Goal: Transaction & Acquisition: Purchase product/service

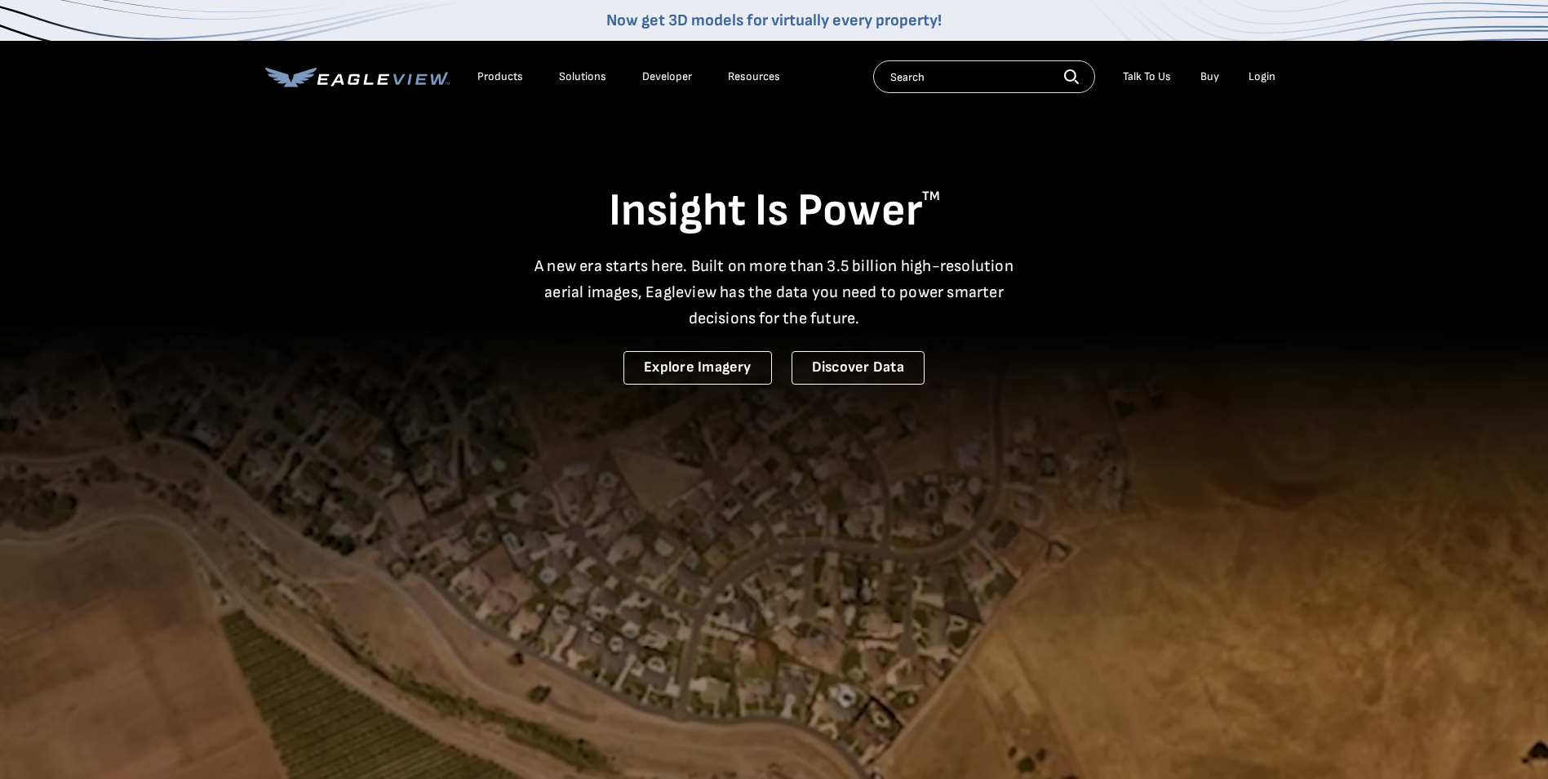
click at [1270, 70] on div "Login" at bounding box center [1262, 76] width 27 height 15
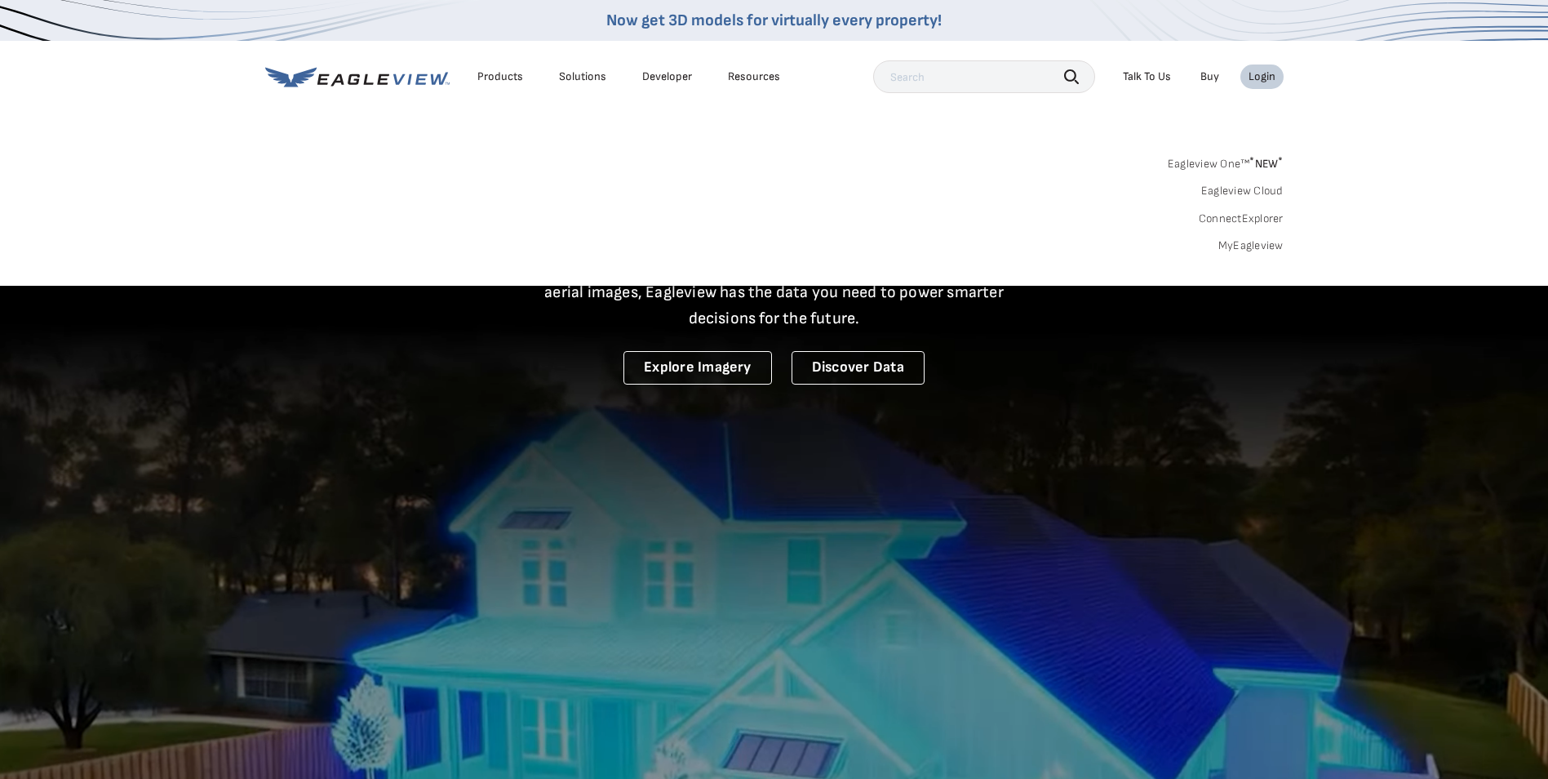
click at [1231, 248] on link "MyEagleview" at bounding box center [1251, 245] width 65 height 15
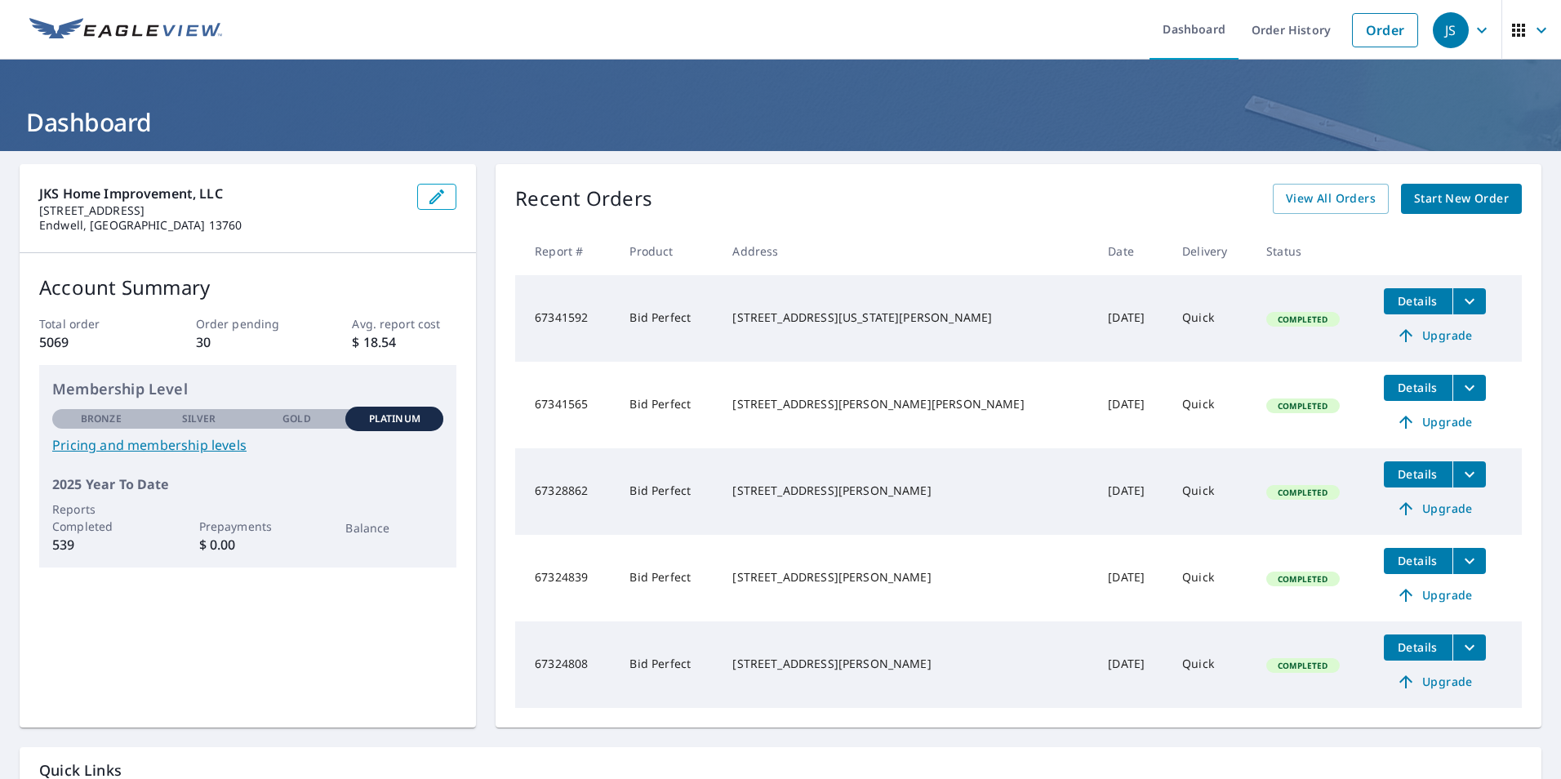
click at [1426, 202] on span "Start New Order" at bounding box center [1461, 199] width 95 height 20
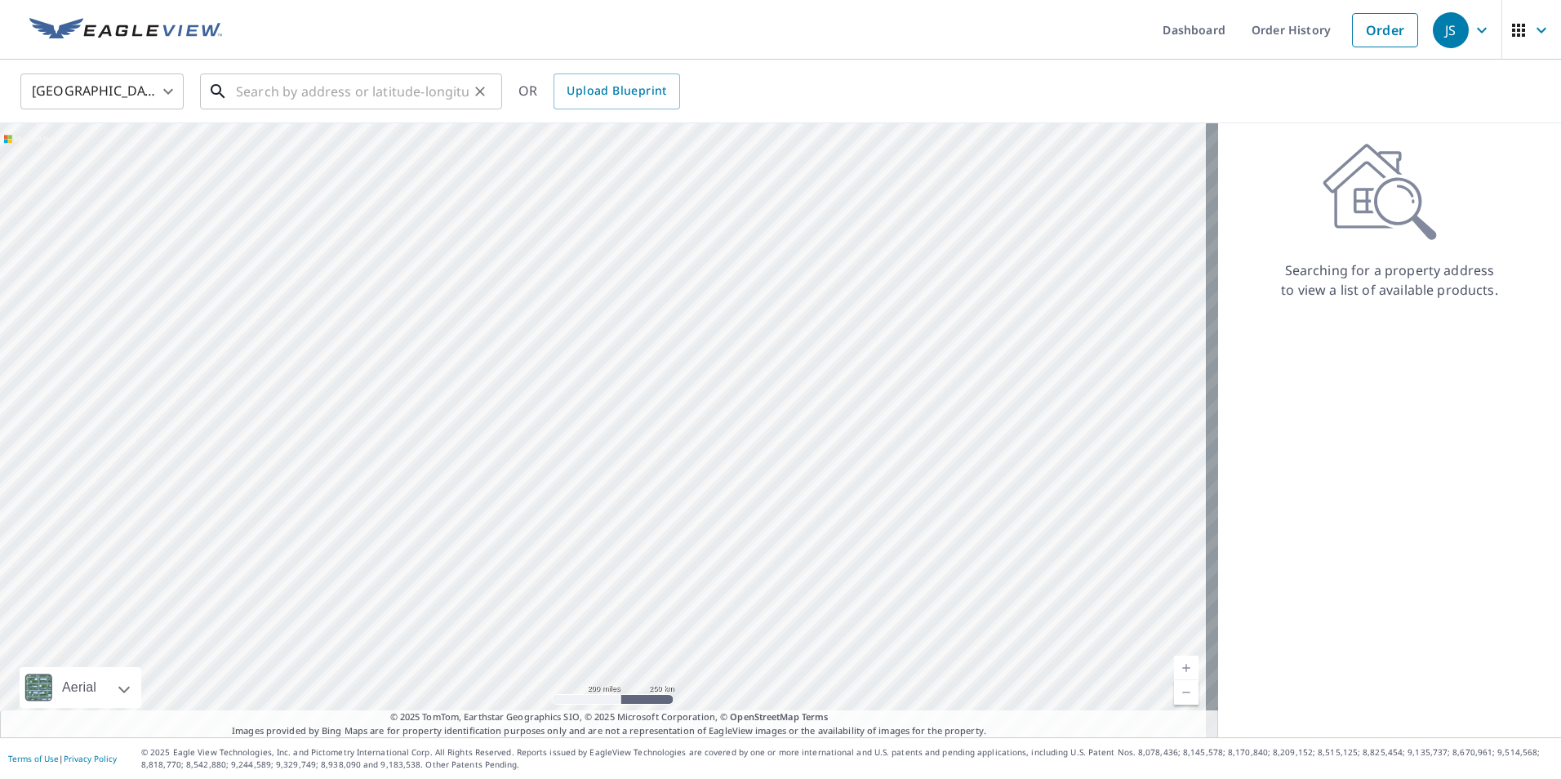
click at [386, 94] on input "text" at bounding box center [352, 92] width 233 height 46
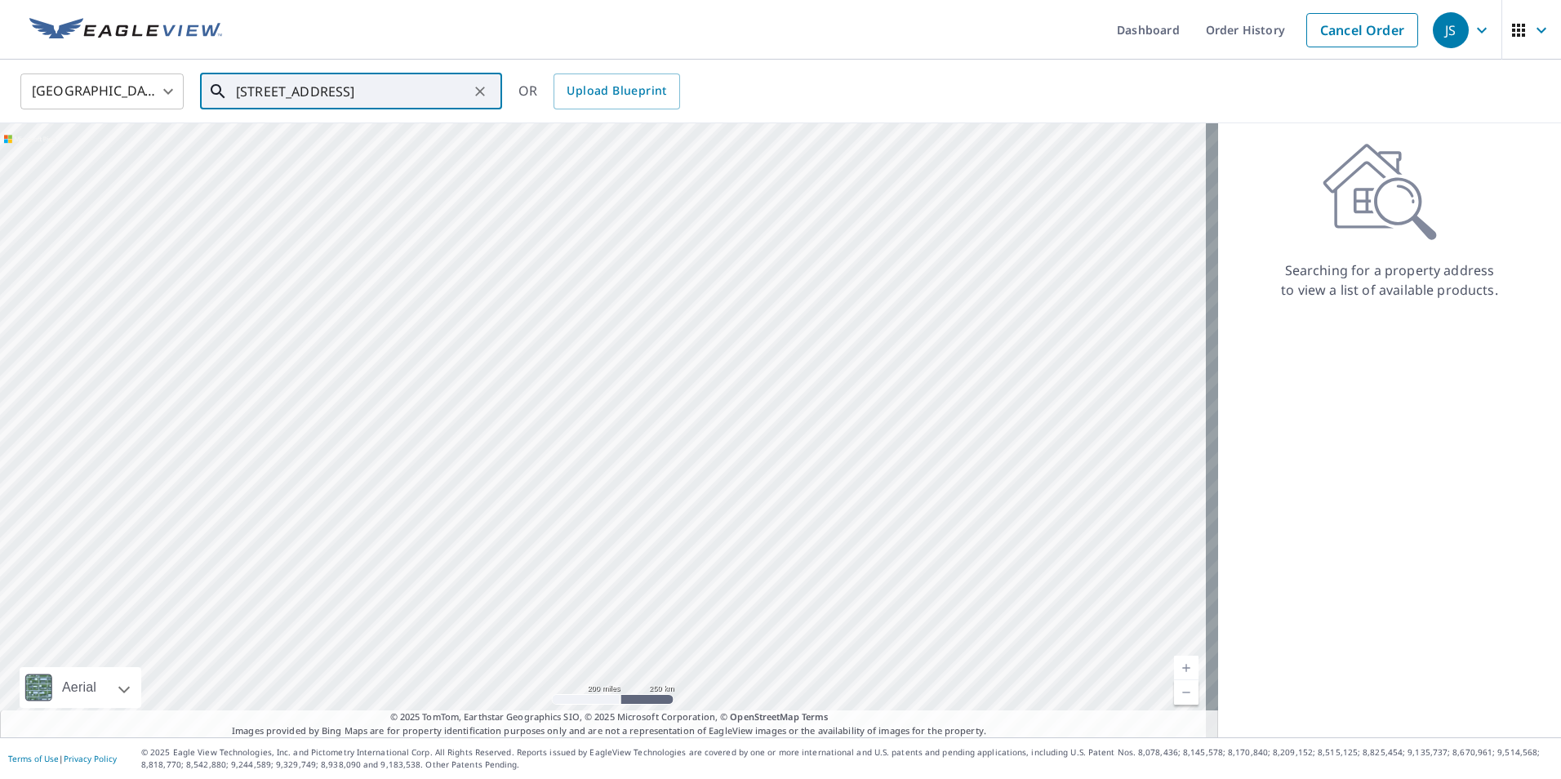
click at [407, 98] on input "[STREET_ADDRESS]" at bounding box center [352, 92] width 233 height 46
click at [293, 141] on span "[STREET_ADDRESS][PERSON_NAME]" at bounding box center [361, 139] width 256 height 20
type input "[STREET_ADDRESS][PERSON_NAME][PERSON_NAME]"
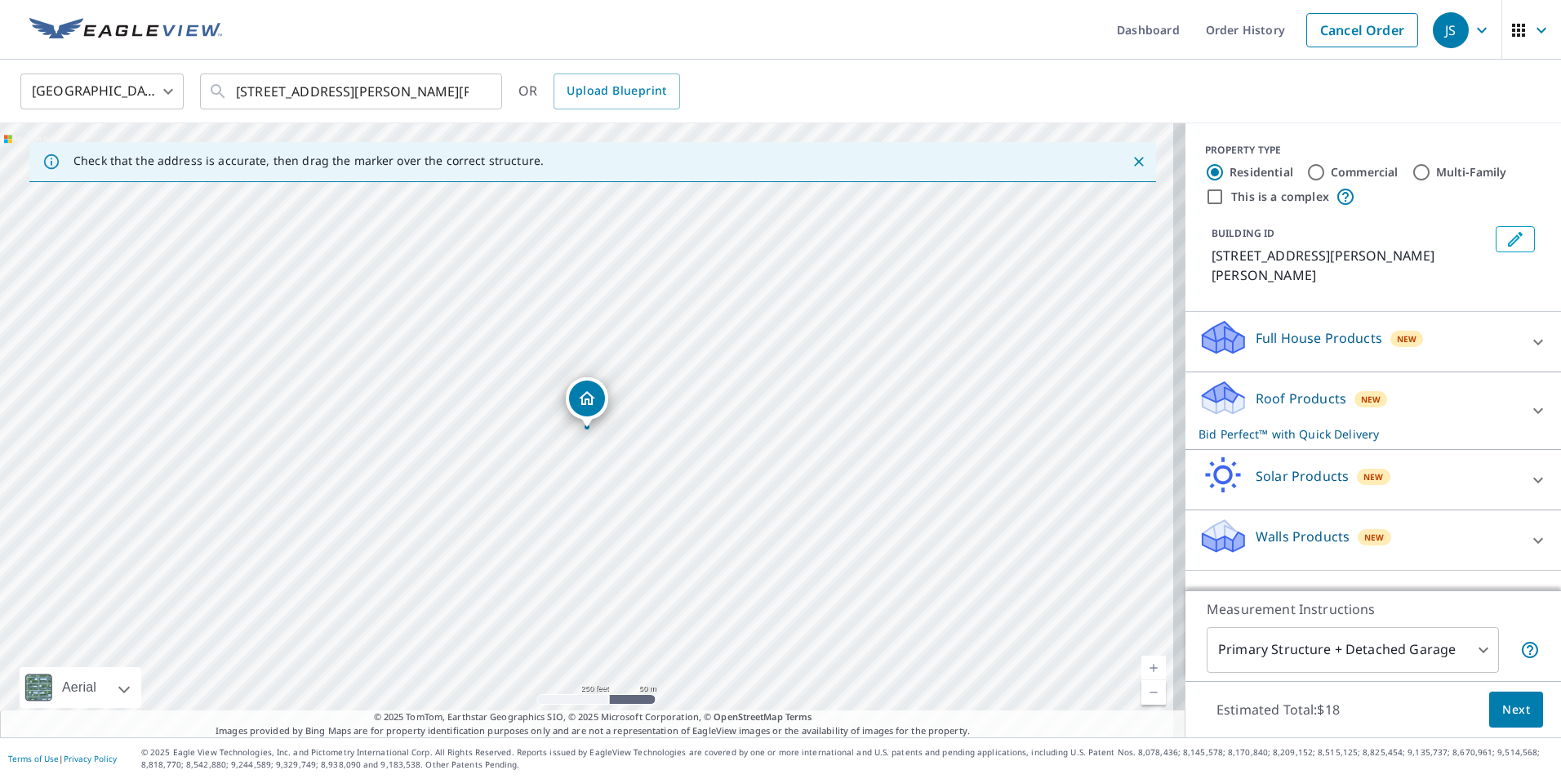
click at [1499, 719] on button "Next" at bounding box center [1516, 709] width 54 height 37
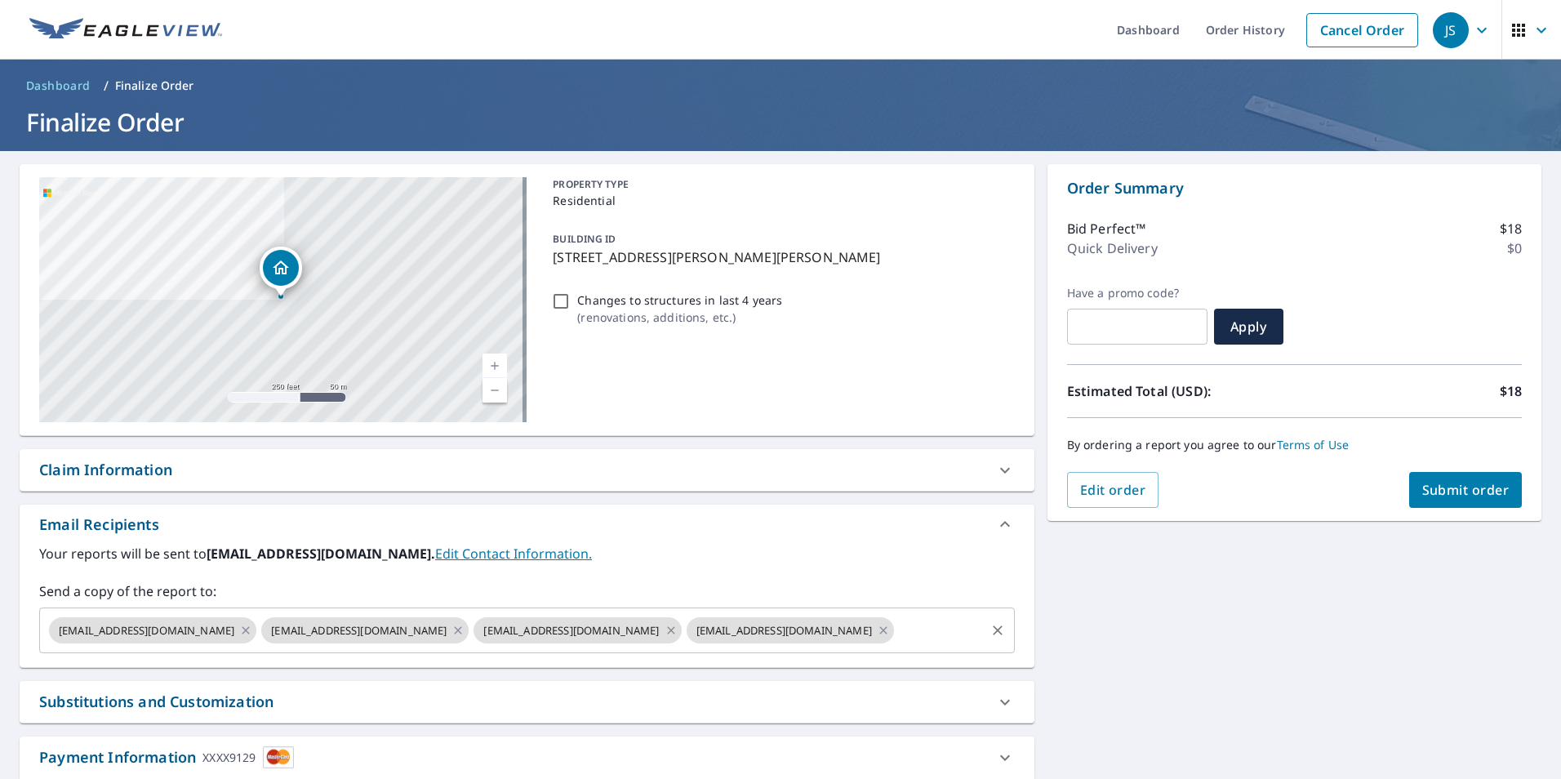
click at [667, 628] on icon at bounding box center [670, 629] width 7 height 7
click at [664, 630] on icon at bounding box center [670, 630] width 13 height 18
click at [1477, 491] on span "Submit order" at bounding box center [1465, 490] width 87 height 18
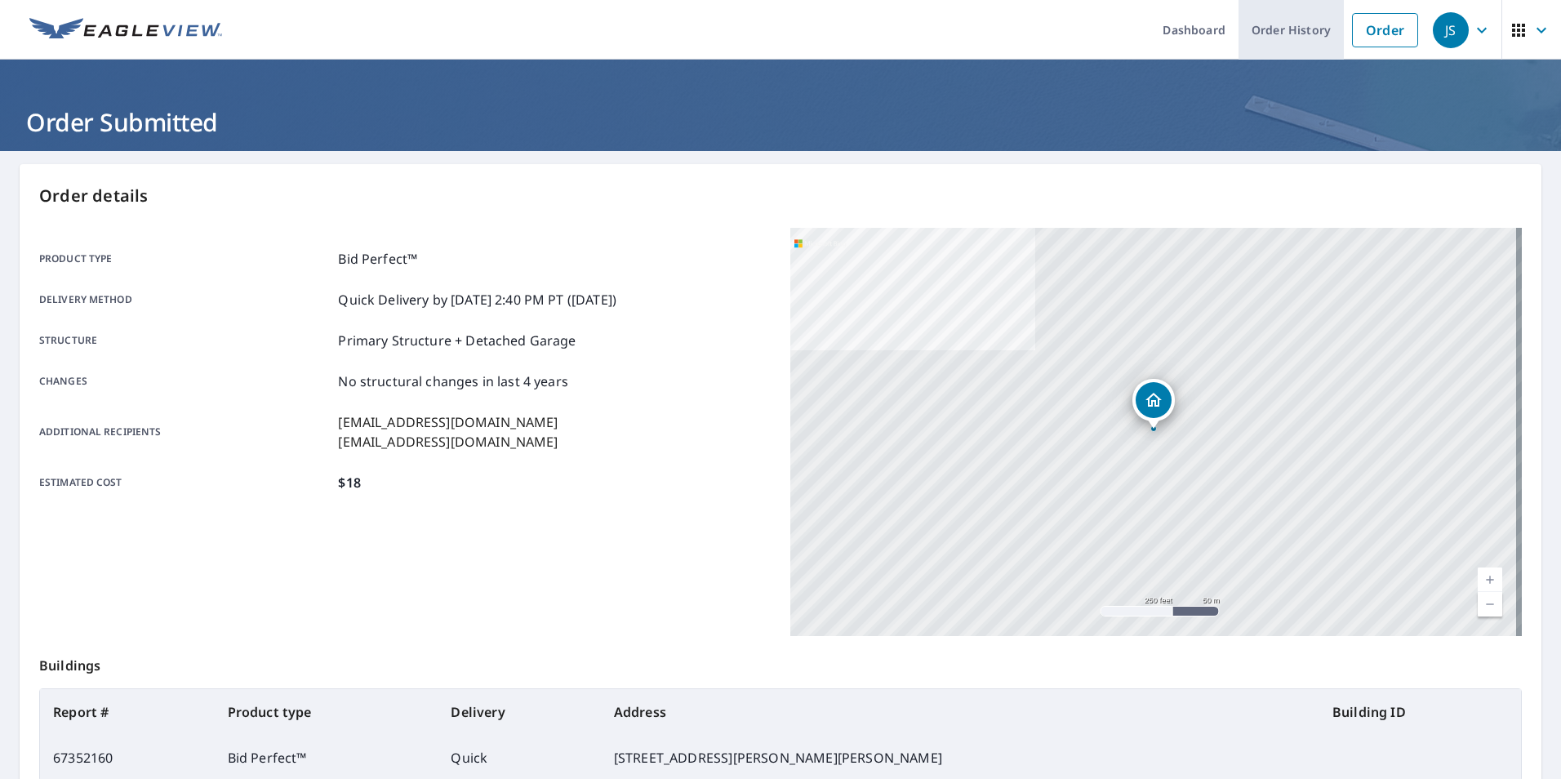
click at [1258, 34] on link "Order History" at bounding box center [1290, 30] width 105 height 60
